Goal: Transaction & Acquisition: Obtain resource

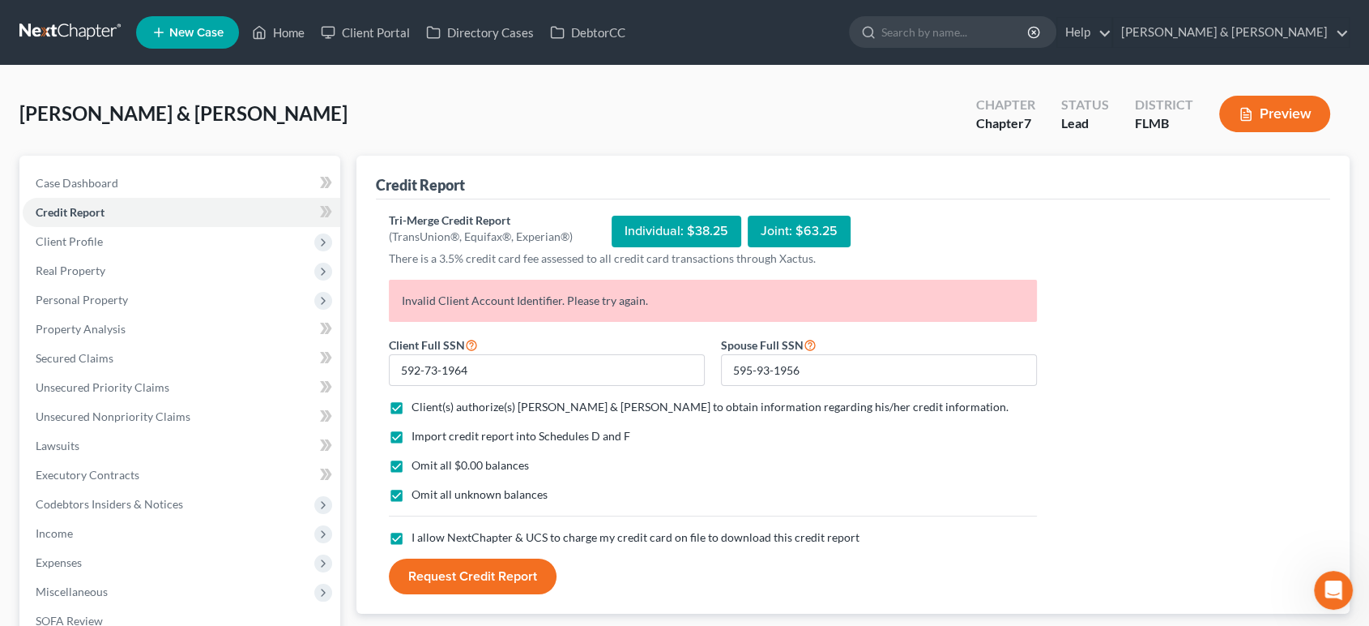
scroll to position [2467, 0]
drag, startPoint x: 523, startPoint y: 575, endPoint x: 804, endPoint y: 352, distance: 358.8
click at [872, 399] on form "Client Full SSN * 592-73-1964 Spouse Full SSN * 595-93-1956 Client(s) authorize…" at bounding box center [713, 465] width 664 height 260
drag, startPoint x: 813, startPoint y: 366, endPoint x: 728, endPoint y: 374, distance: 84.7
click at [728, 374] on input "595-93-1956" at bounding box center [879, 370] width 316 height 32
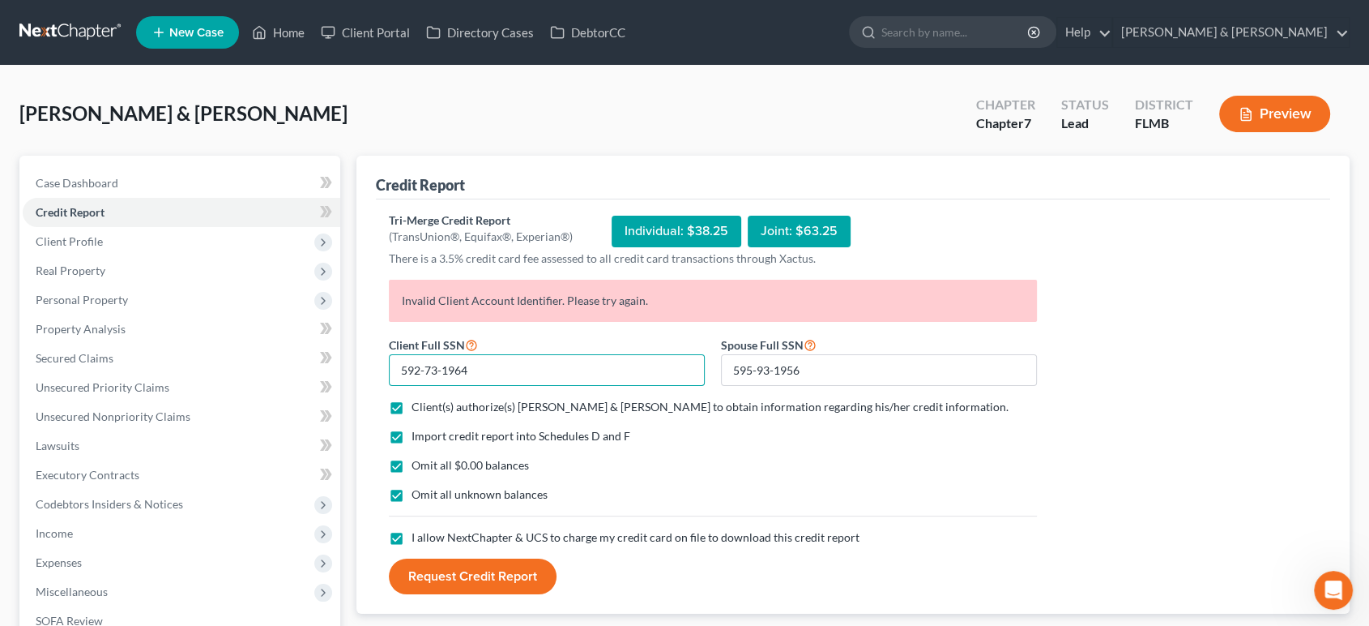
drag, startPoint x: 500, startPoint y: 379, endPoint x: 370, endPoint y: 368, distance: 130.1
click at [370, 368] on div "Credit Report Tri-Merge Credit Report (TransUnion®, Equifax®, Experian®) Indivi…" at bounding box center [854, 385] width 994 height 459
paste input "5-93-1956"
type input "595-93-1956"
click at [480, 560] on button "Request Credit Report" at bounding box center [473, 576] width 168 height 36
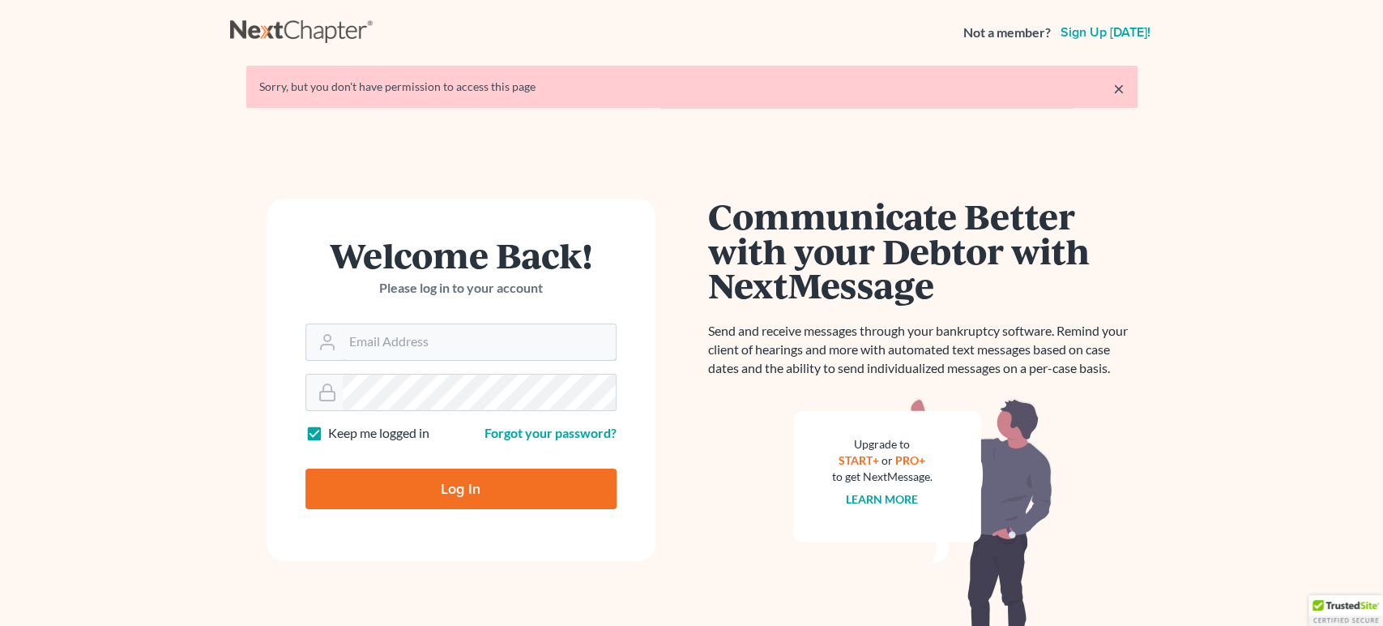
type input "[PERSON_NAME][EMAIL_ADDRESS][DOMAIN_NAME]"
click at [480, 500] on input "Log In" at bounding box center [460, 488] width 311 height 41
type input "Thinking..."
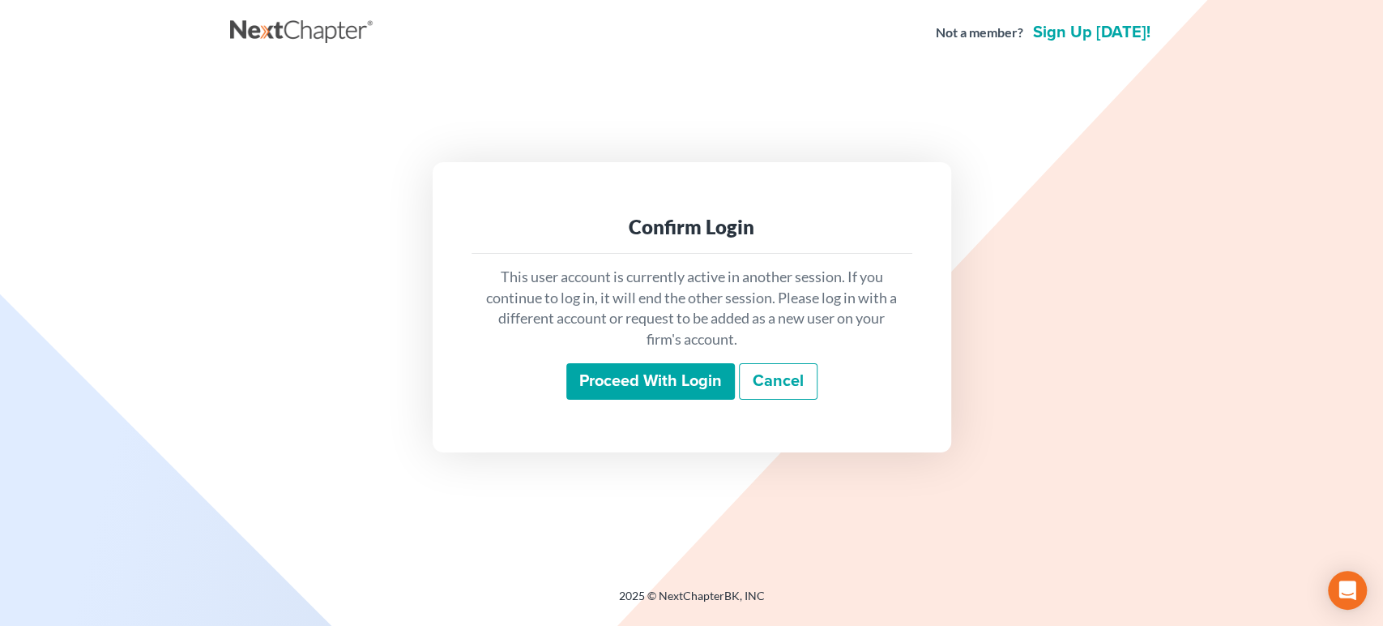
click at [658, 368] on input "Proceed with login" at bounding box center [650, 381] width 169 height 37
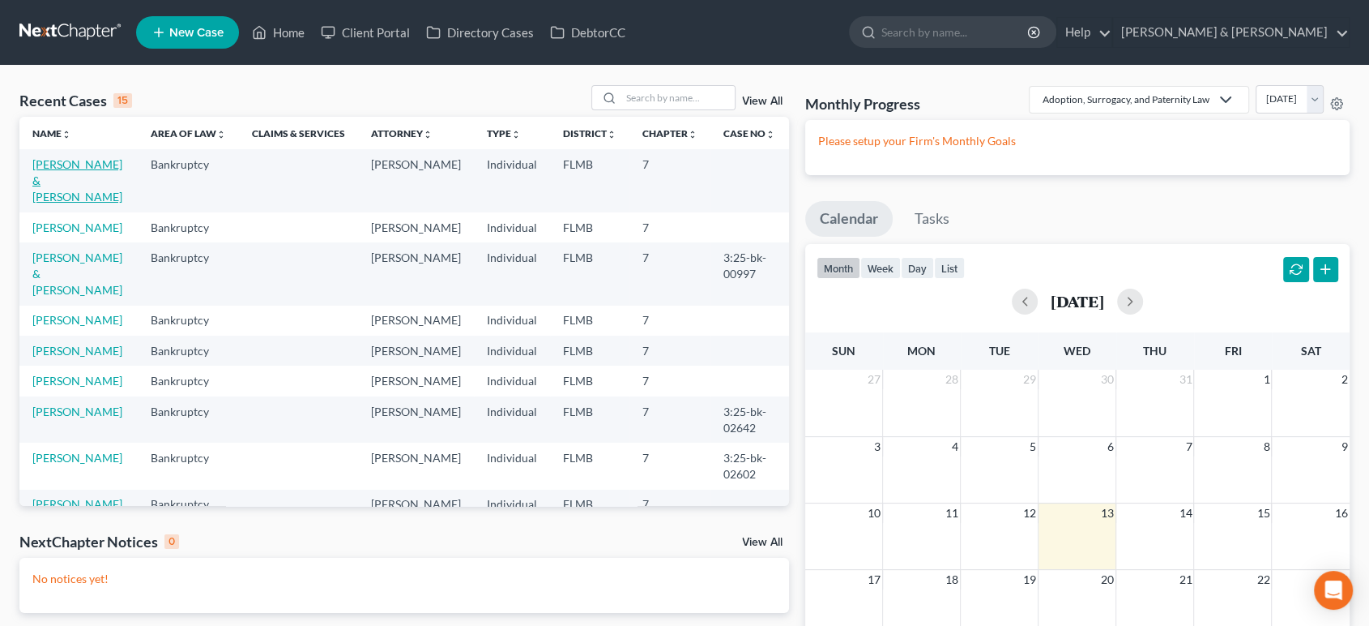
click at [98, 185] on link "[PERSON_NAME] & [PERSON_NAME]" at bounding box center [77, 180] width 90 height 46
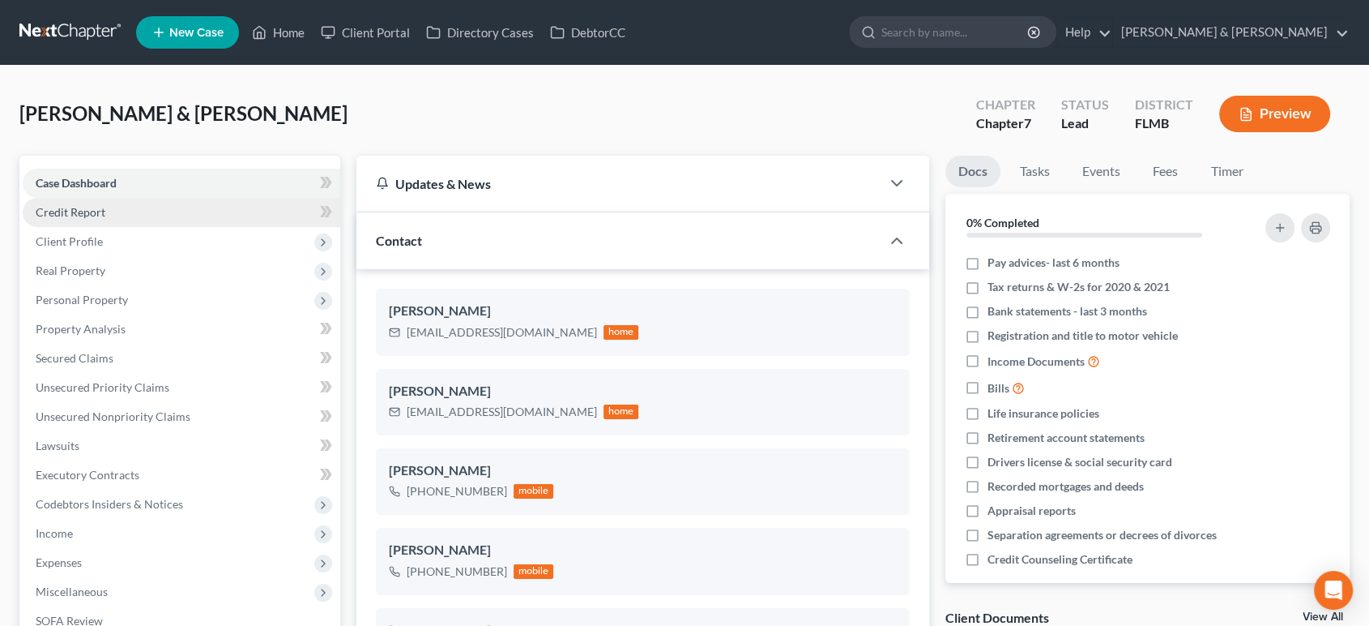
click at [101, 216] on span "Credit Report" at bounding box center [71, 212] width 70 height 14
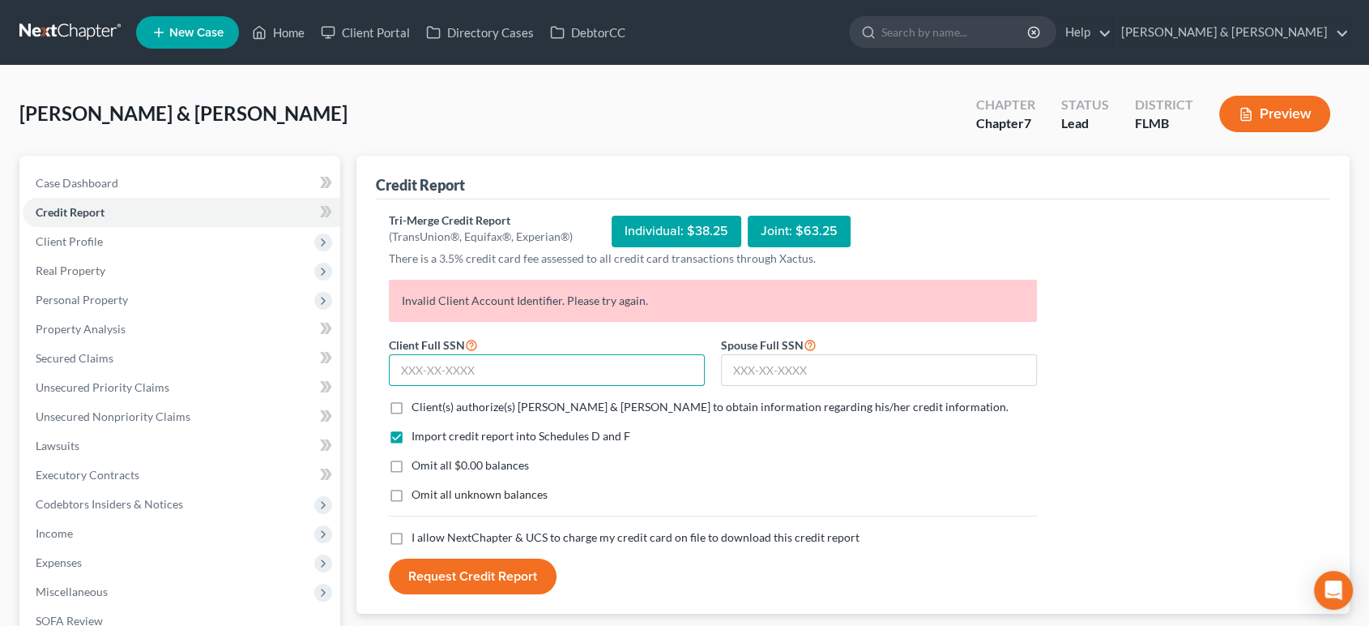
click at [536, 359] on input "text" at bounding box center [547, 370] width 316 height 32
paste input "595-93-1956"
type input "595-93-1956"
click at [747, 370] on input "text" at bounding box center [879, 370] width 316 height 32
drag, startPoint x: 511, startPoint y: 368, endPoint x: 214, endPoint y: 368, distance: 297.4
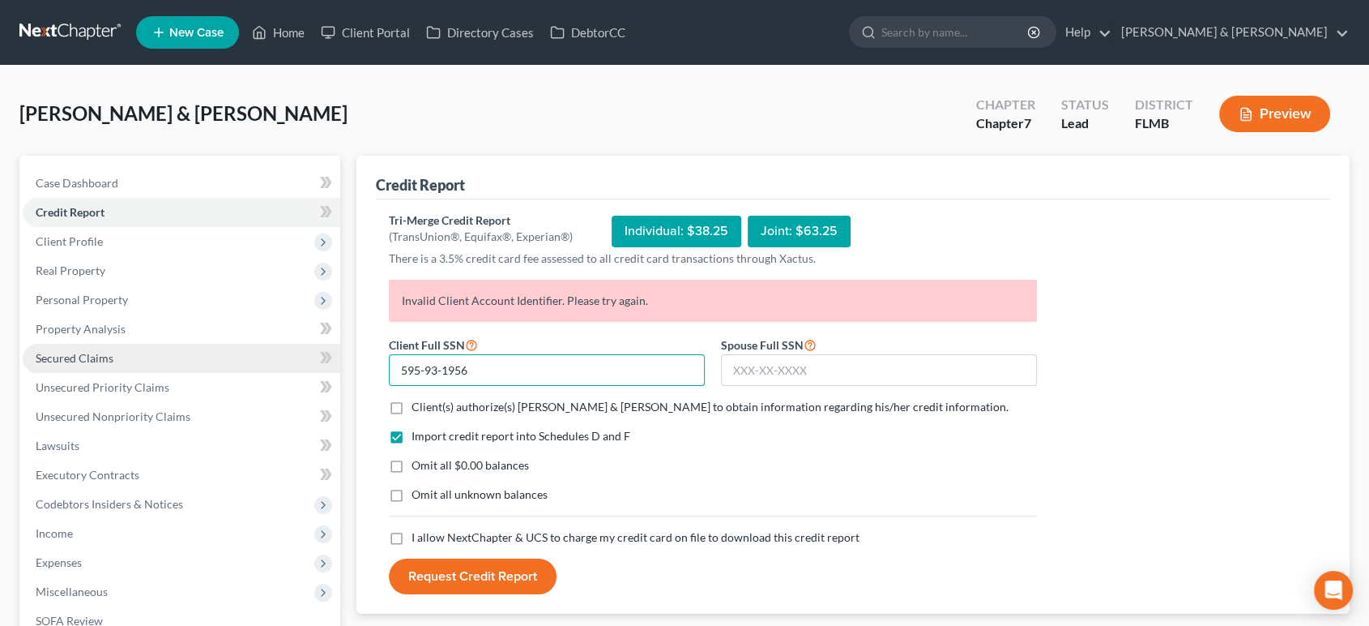
click at [219, 368] on div "Petition Navigation Case Dashboard Payments Invoices Payments Payments Credit R…" at bounding box center [684, 478] width 1347 height 644
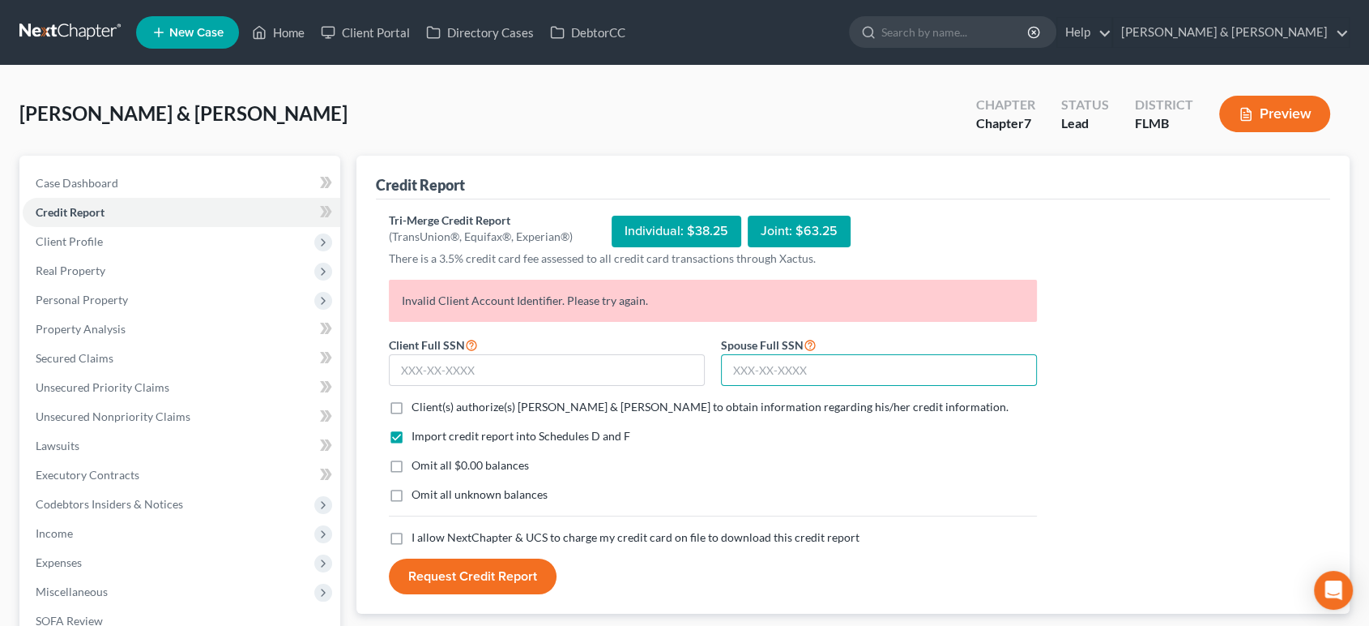
click at [833, 373] on input "text" at bounding box center [879, 370] width 316 height 32
paste input "595-93-1956"
type input "595-93-1956"
click at [636, 368] on input "text" at bounding box center [547, 370] width 316 height 32
type input "592-73-1964"
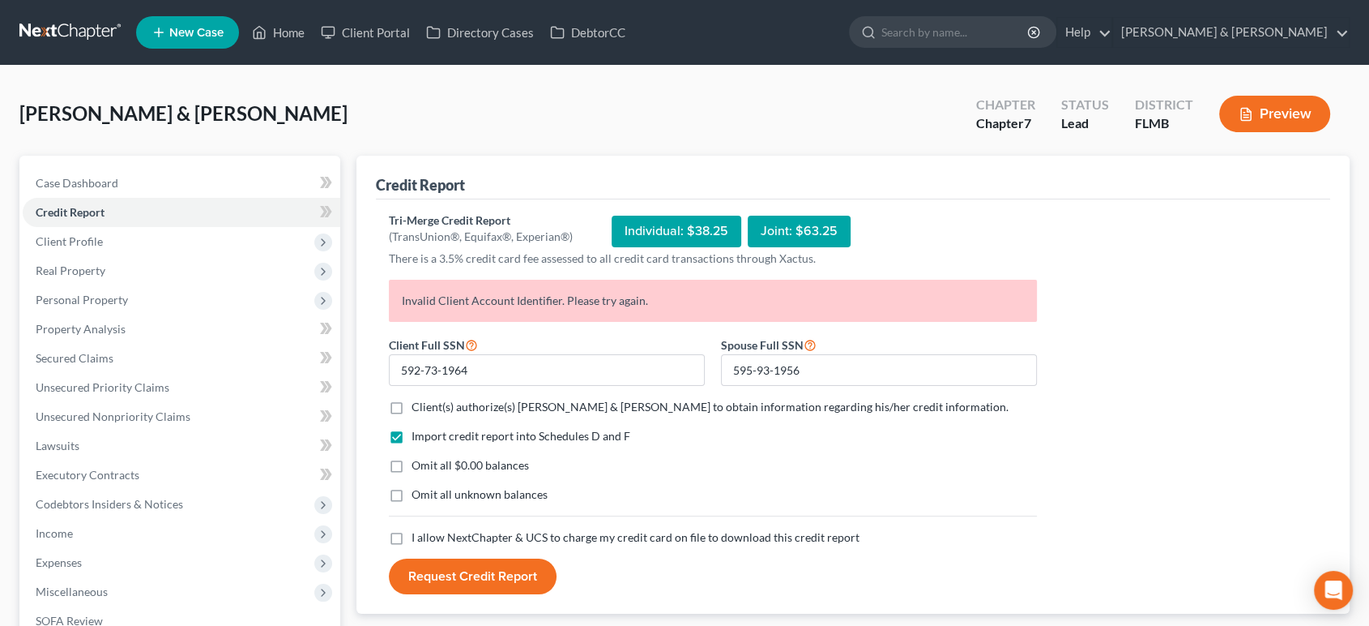
click at [1056, 481] on div "Tri-Merge Credit Report (TransUnion®, Equifax®, Experian®) Individual: $38.25 J…" at bounding box center [853, 403] width 929 height 382
click at [486, 413] on label "Client(s) authorize(s) Dwyer & Knight to obtain information regarding his/her c…" at bounding box center [710, 407] width 597 height 16
click at [429, 409] on input "Client(s) authorize(s) Dwyer & Knight to obtain information regarding his/her c…" at bounding box center [423, 404] width 11 height 11
checkbox input "true"
drag, startPoint x: 487, startPoint y: 459, endPoint x: 485, endPoint y: 493, distance: 34.9
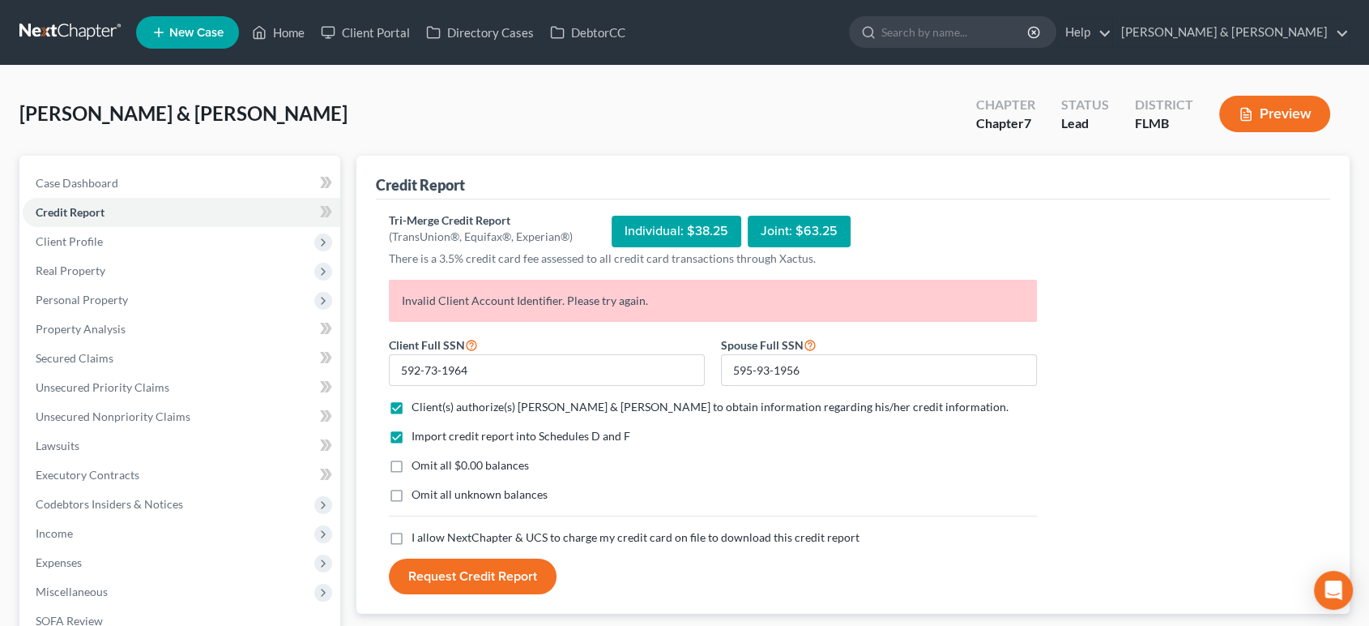
click at [487, 460] on span "Omit all $0.00 balances" at bounding box center [470, 465] width 117 height 14
click at [429, 460] on input "Omit all $0.00 balances" at bounding box center [423, 462] width 11 height 11
checkbox input "true"
click at [485, 496] on span "Omit all unknown balances" at bounding box center [480, 494] width 136 height 14
click at [429, 496] on input "Omit all unknown balances" at bounding box center [423, 491] width 11 height 11
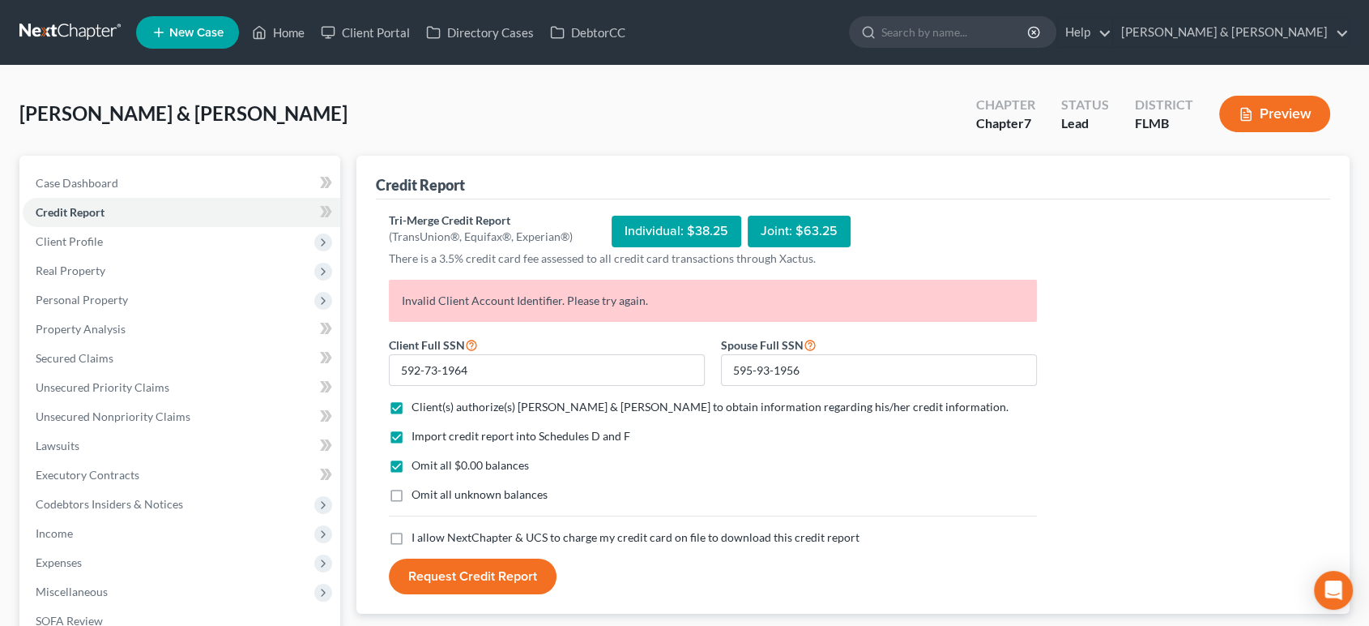
checkbox input "true"
click at [489, 540] on span "I allow NextChapter & UCS to charge my credit card on file to download this cre…" at bounding box center [636, 537] width 448 height 14
click at [429, 540] on input "I allow NextChapter & UCS to charge my credit card on file to download this cre…" at bounding box center [423, 534] width 11 height 11
checkbox input "true"
click at [506, 579] on button "Request Credit Report" at bounding box center [473, 576] width 168 height 36
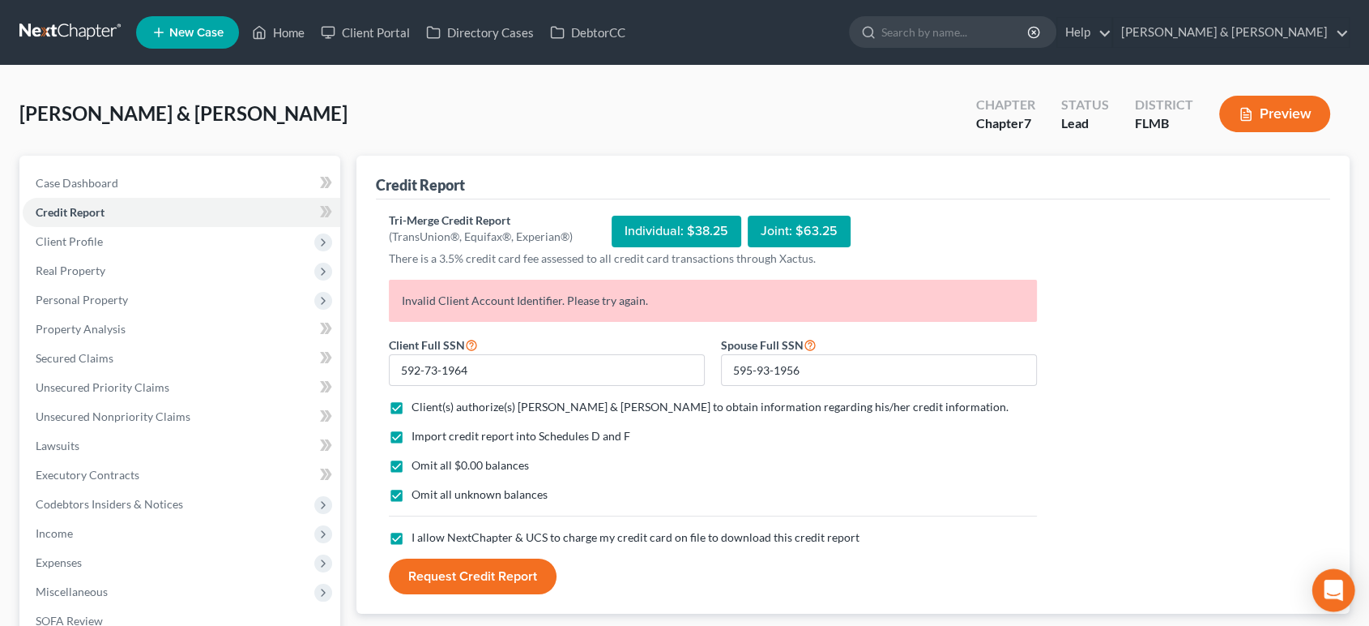
click at [1316, 587] on body "Home New Case Client Portal Directory Cases DebtorCC Dwyer & Knight danielle@as…" at bounding box center [684, 430] width 1369 height 861
click at [1335, 588] on icon "Open Intercom Messenger" at bounding box center [1333, 589] width 19 height 21
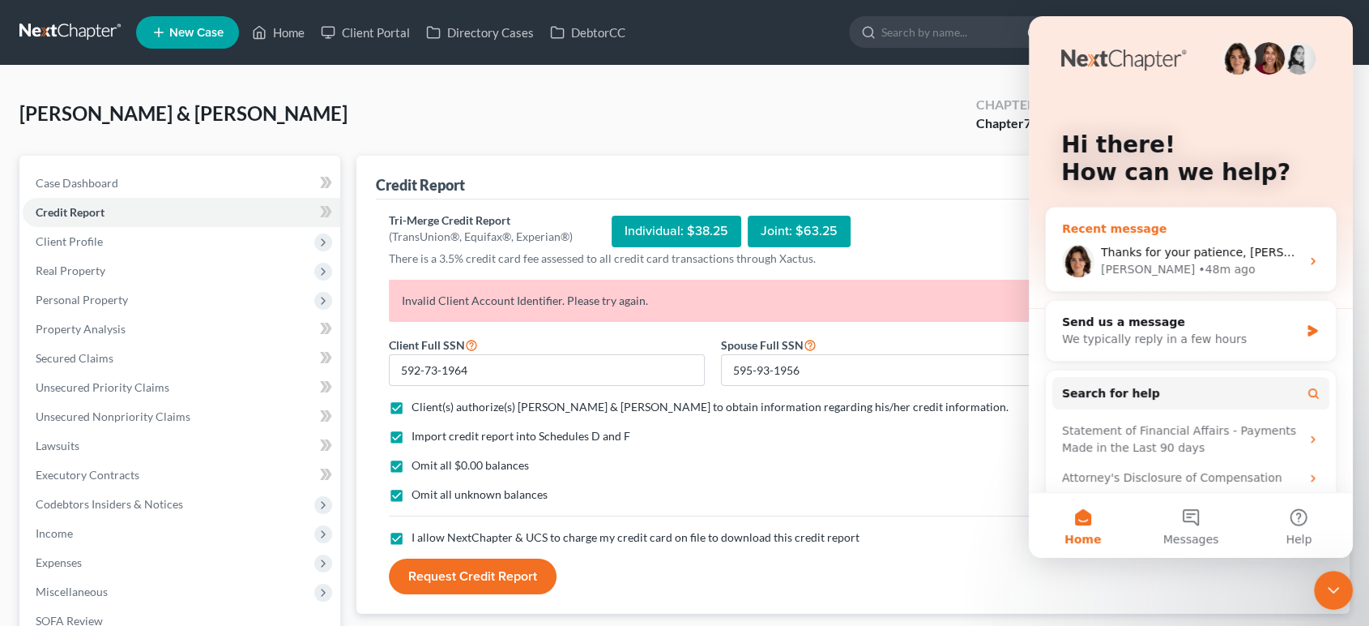
click at [1158, 234] on div "Thanks for your patience, Danielle. I'll let you know as soon as I receive an u…" at bounding box center [1191, 261] width 290 height 60
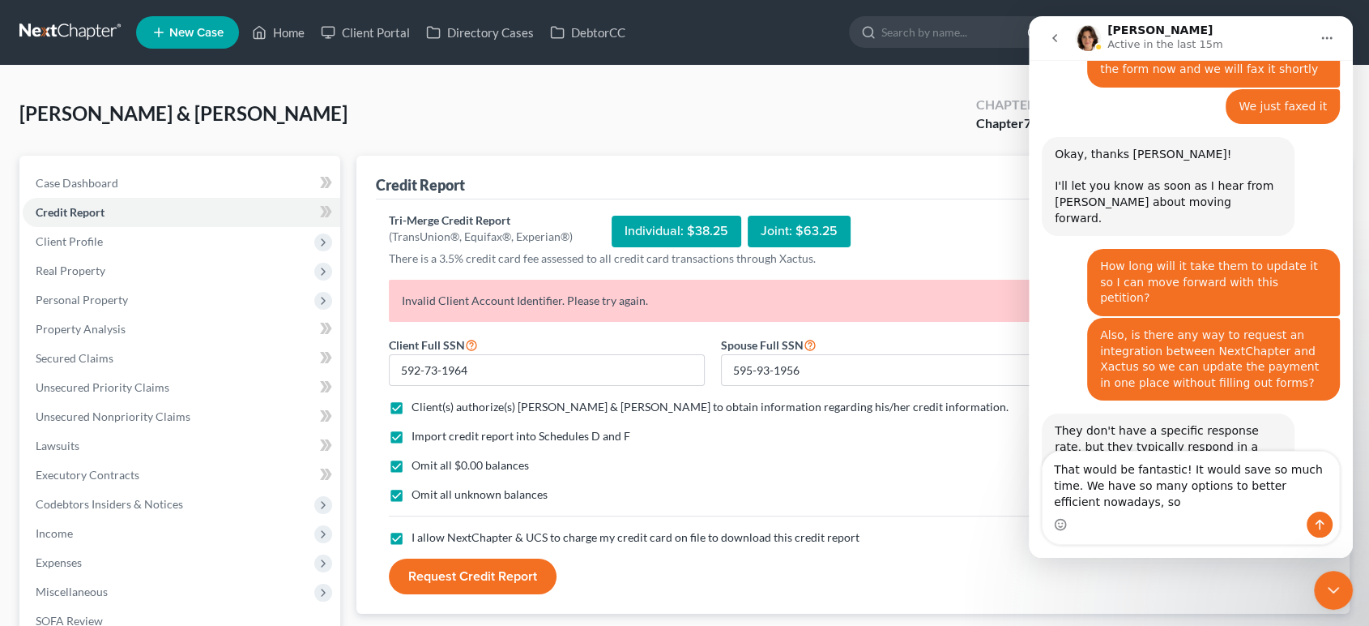
scroll to position [2500, 0]
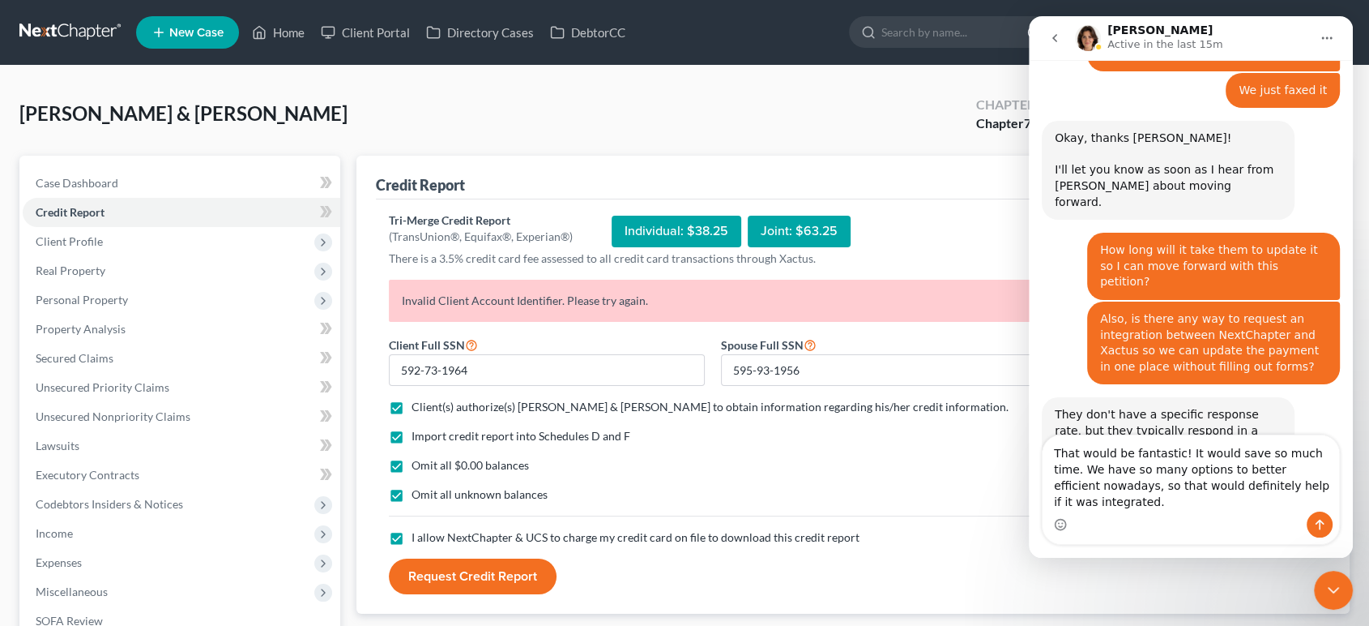
type textarea "That would be fantastic! It would save so much time. We have so many options to…"
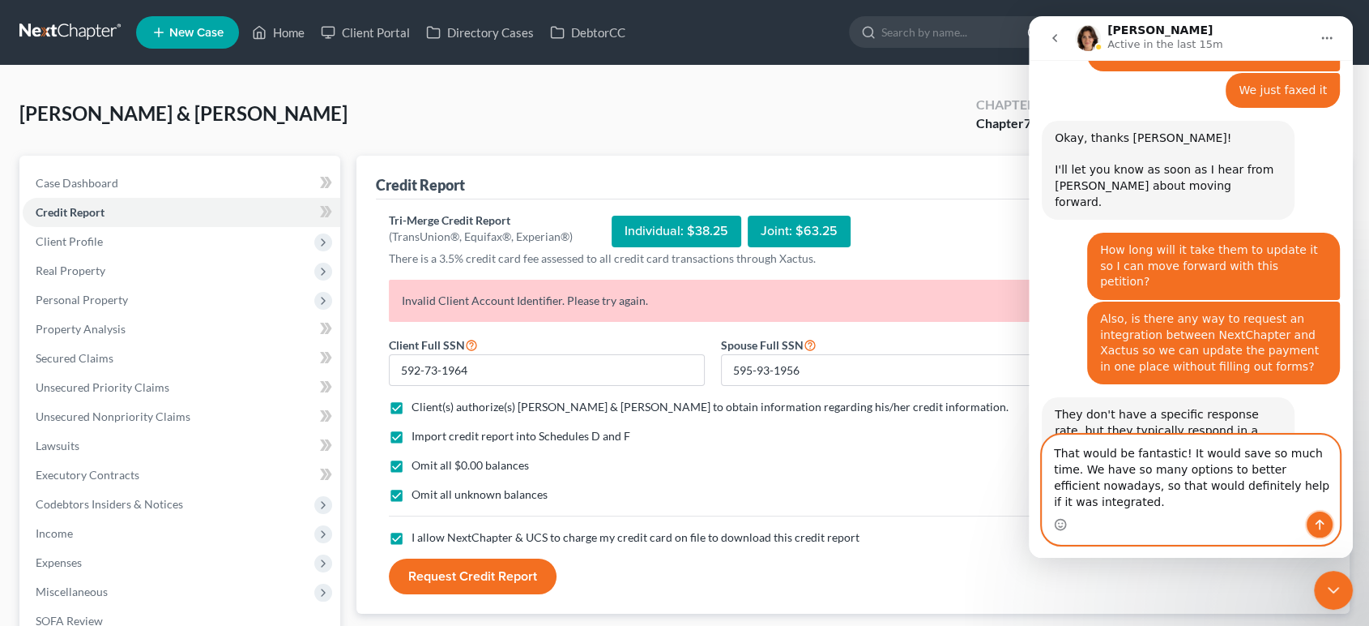
click at [1317, 523] on icon "Send a message…" at bounding box center [1320, 524] width 9 height 11
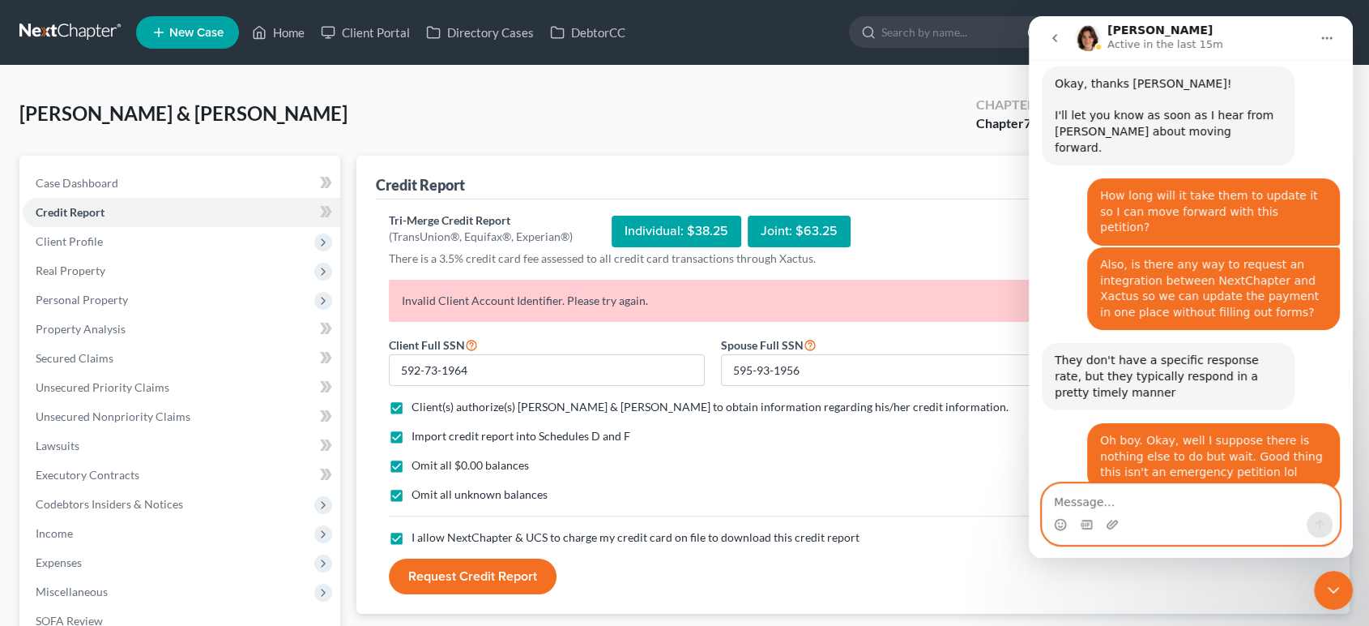
scroll to position [2563, 0]
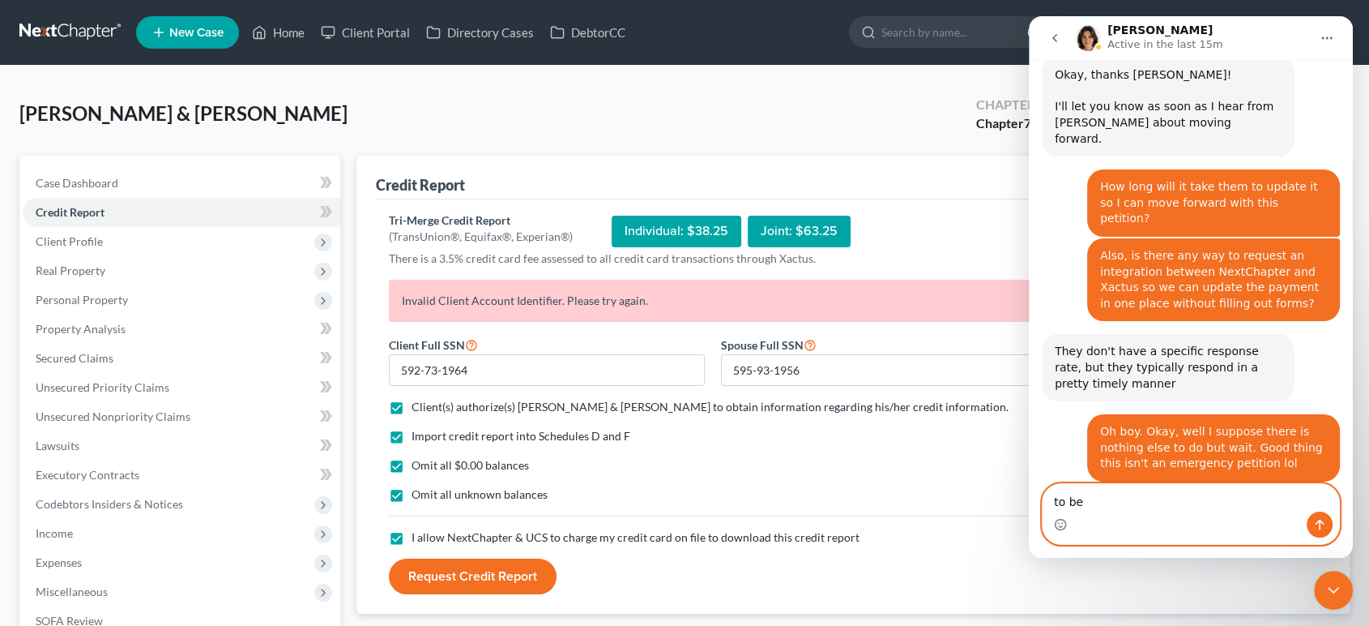
type textarea "to be*"
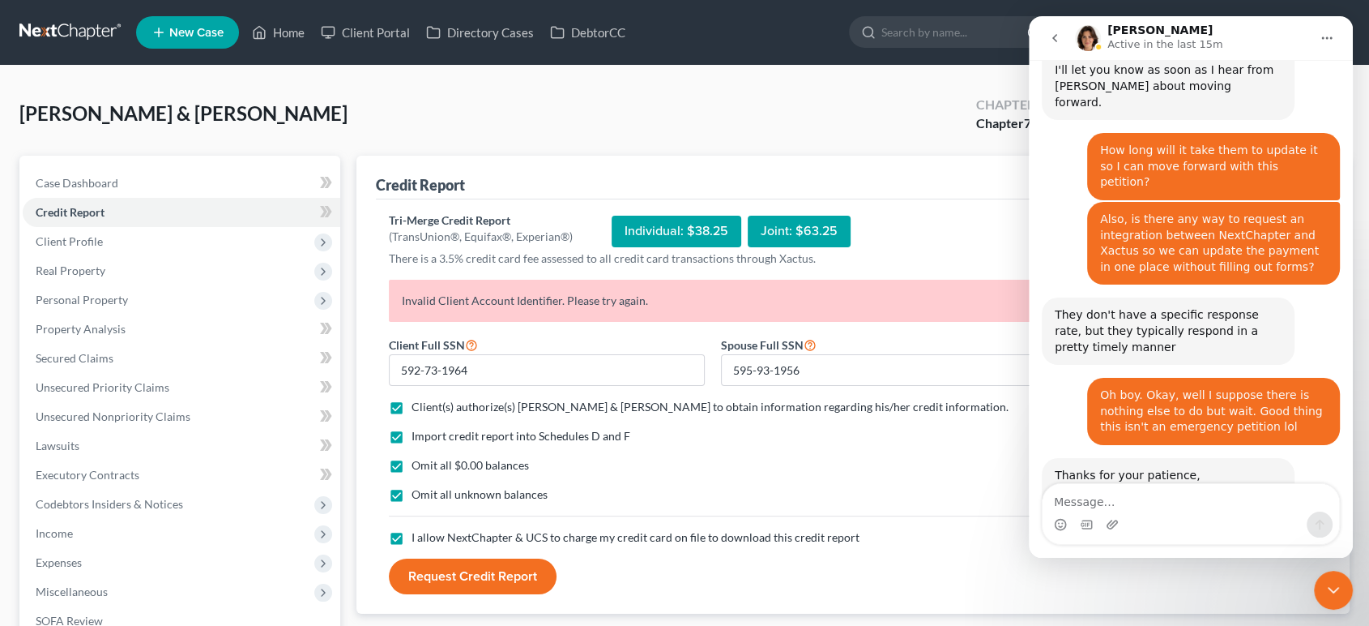
click at [1335, 584] on icon "Close Intercom Messenger" at bounding box center [1333, 589] width 19 height 19
